Goal: Task Accomplishment & Management: Manage account settings

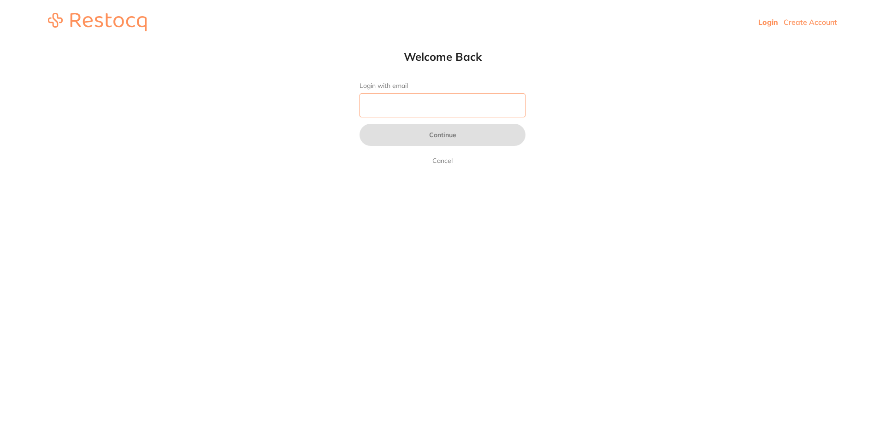
click at [400, 108] on input "Login with email" at bounding box center [442, 106] width 166 height 24
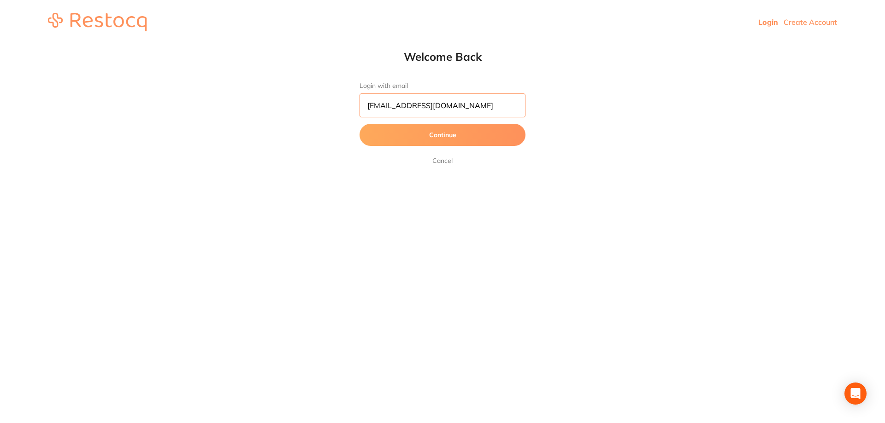
type input "[EMAIL_ADDRESS][DOMAIN_NAME]"
click at [359, 124] on button "Continue" at bounding box center [442, 135] width 166 height 22
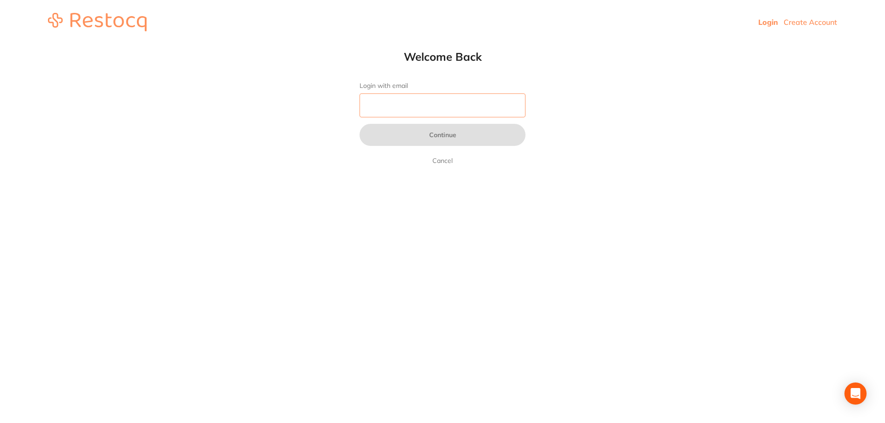
click at [413, 108] on input "Login with email" at bounding box center [442, 106] width 166 height 24
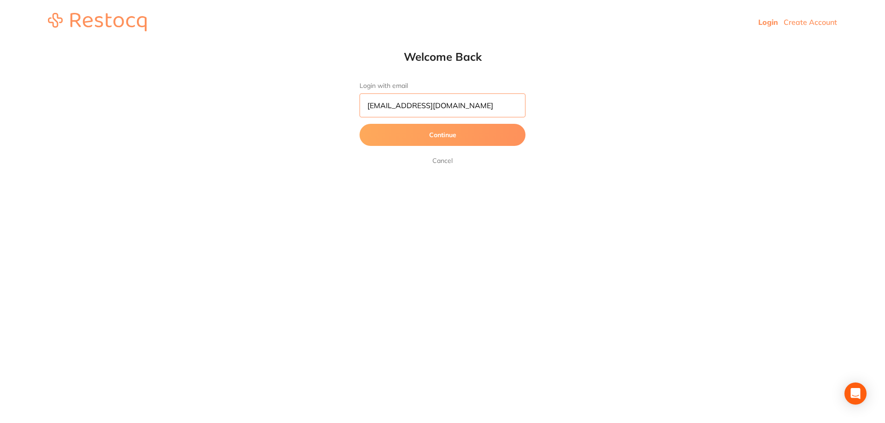
type input "rda@penroddental.com"
click at [359, 124] on button "Continue" at bounding box center [442, 135] width 166 height 22
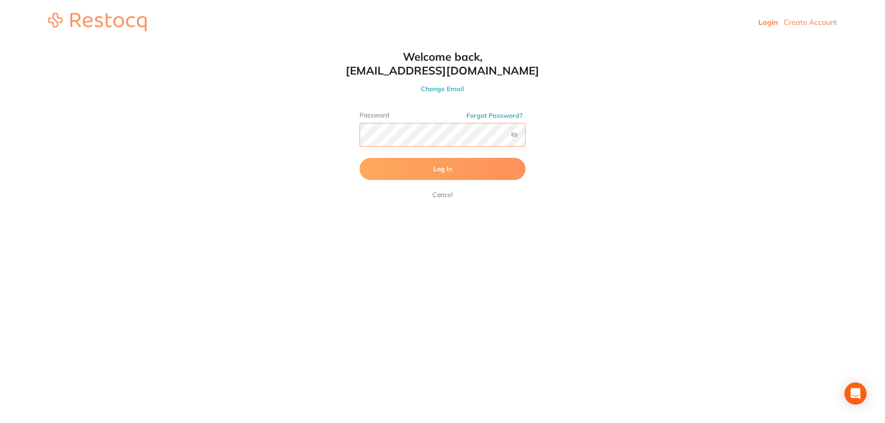
click at [359, 158] on button "Log In" at bounding box center [442, 169] width 166 height 22
